Goal: Find specific page/section: Find specific page/section

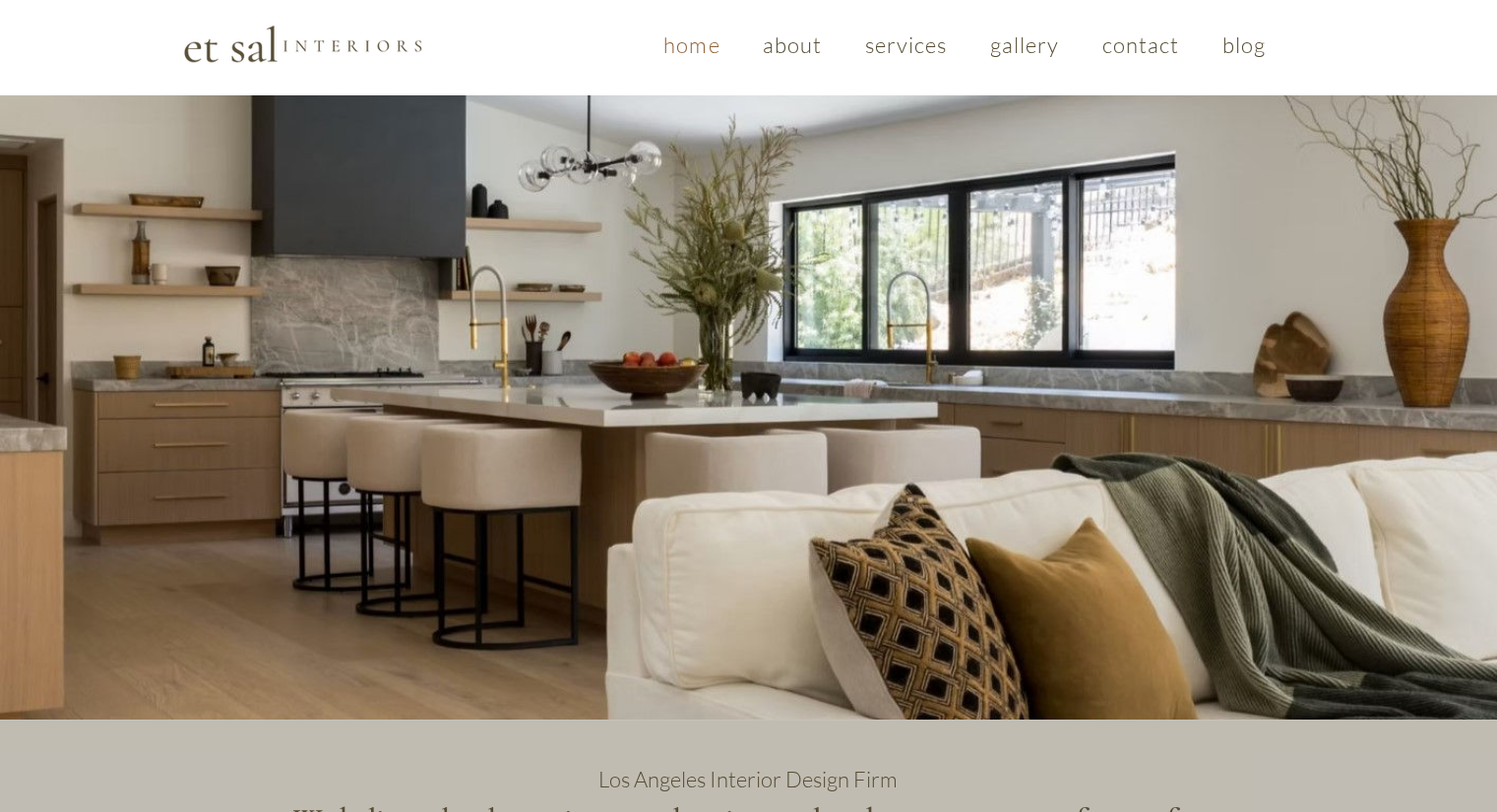
click at [886, 53] on span "services" at bounding box center [905, 45] width 83 height 27
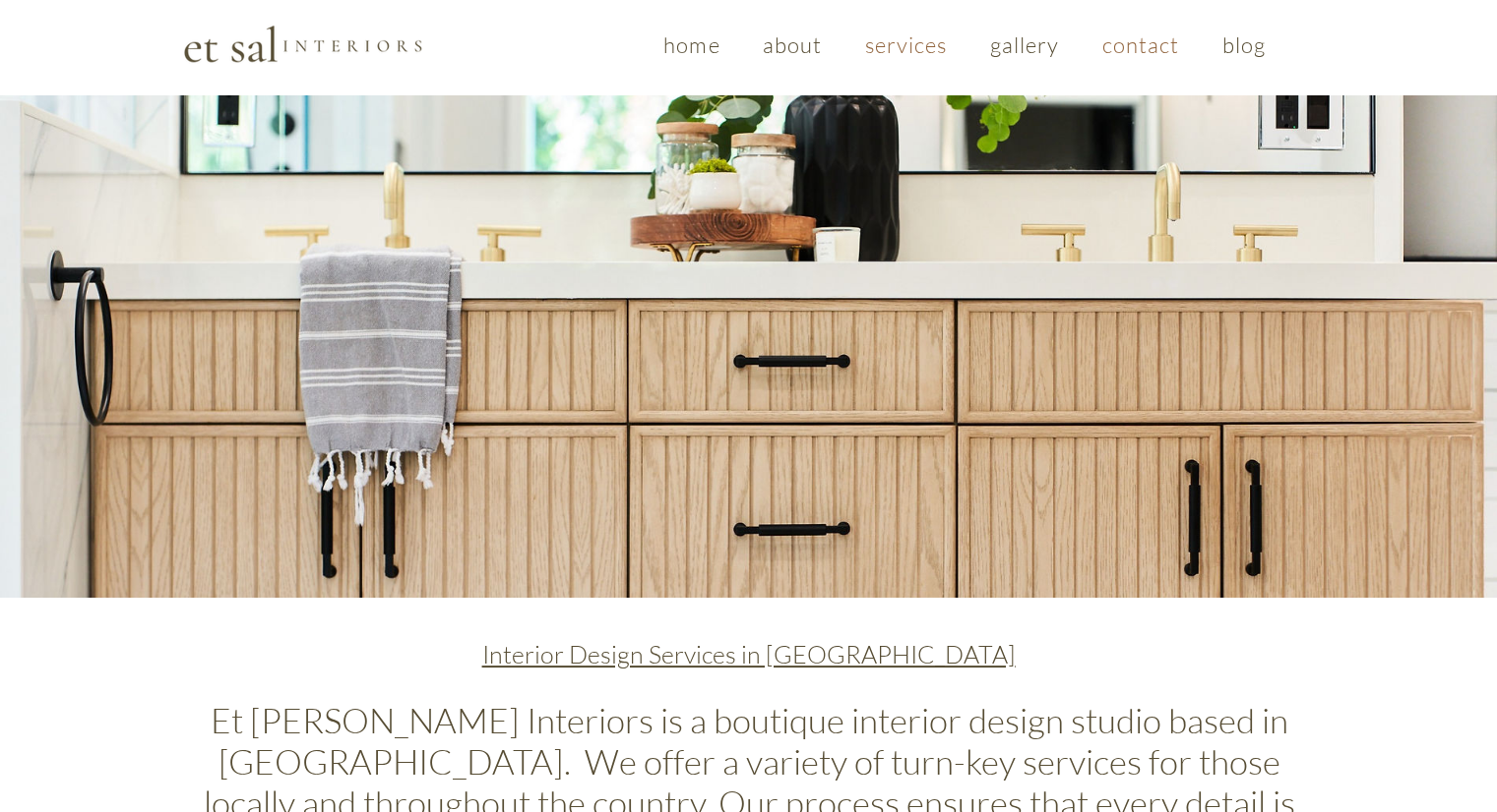
click at [1121, 51] on span "contact" at bounding box center [1141, 45] width 78 height 27
